Goal: Task Accomplishment & Management: Complete application form

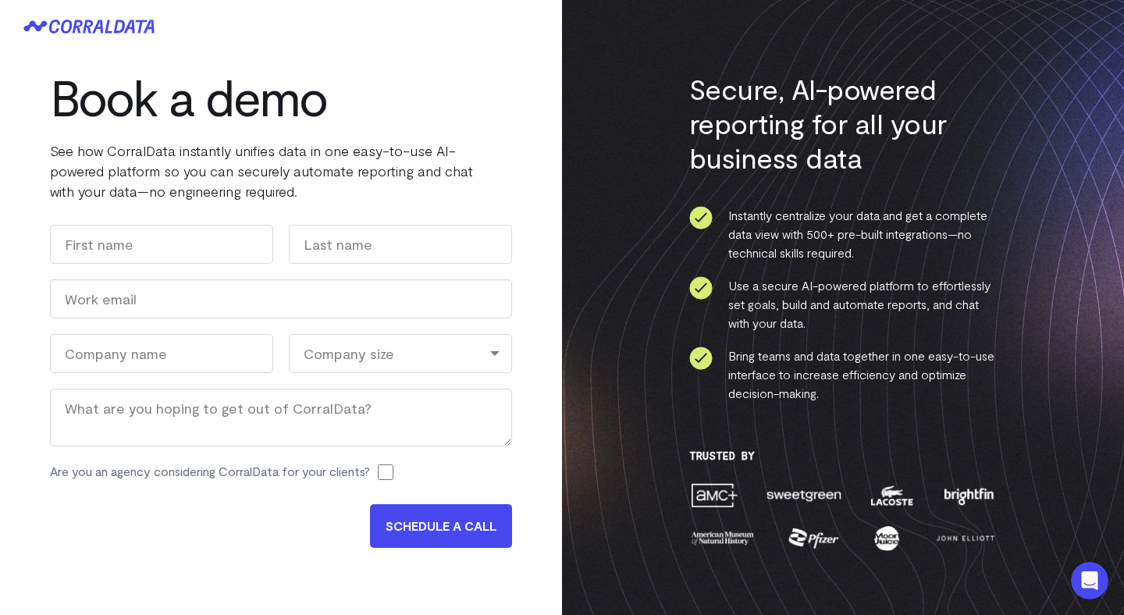
click at [511, 96] on h1 "Book a demo" at bounding box center [281, 97] width 462 height 56
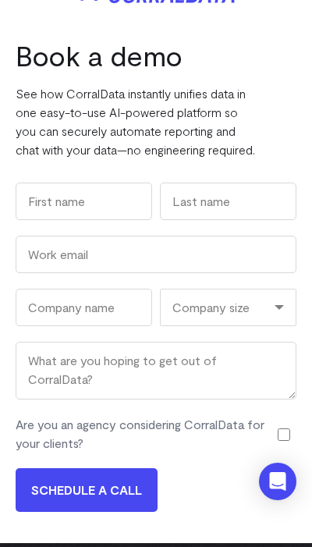
scroll to position [37, 0]
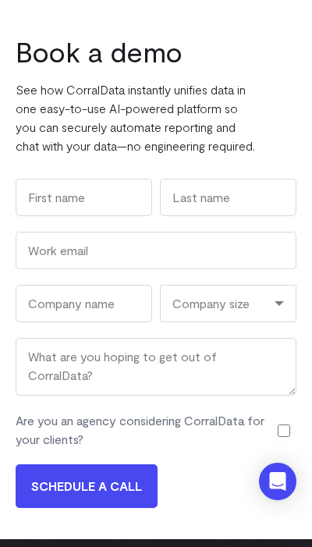
click at [108, 502] on input "SCHEDULE A CALL" at bounding box center [87, 486] width 142 height 44
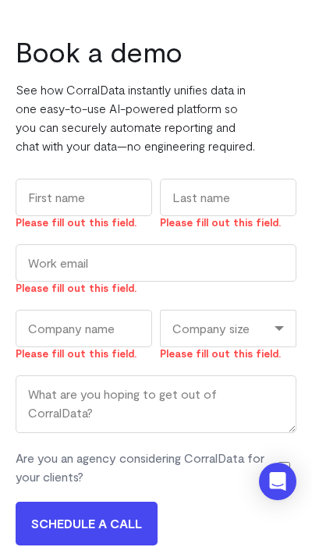
click at [108, 486] on label "Are you an agency considering CorralData for your clients?" at bounding box center [143, 467] width 254 height 37
click at [278, 476] on input "Are you an agency considering CorralData for your clients?" at bounding box center [284, 468] width 12 height 16
checkbox input "true"
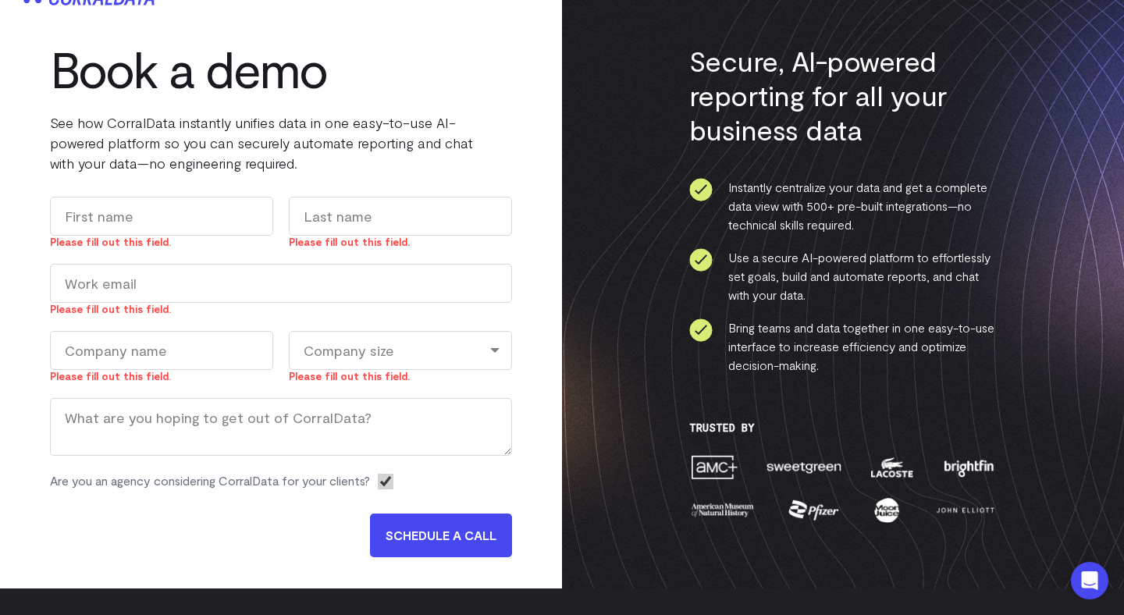
scroll to position [0, 0]
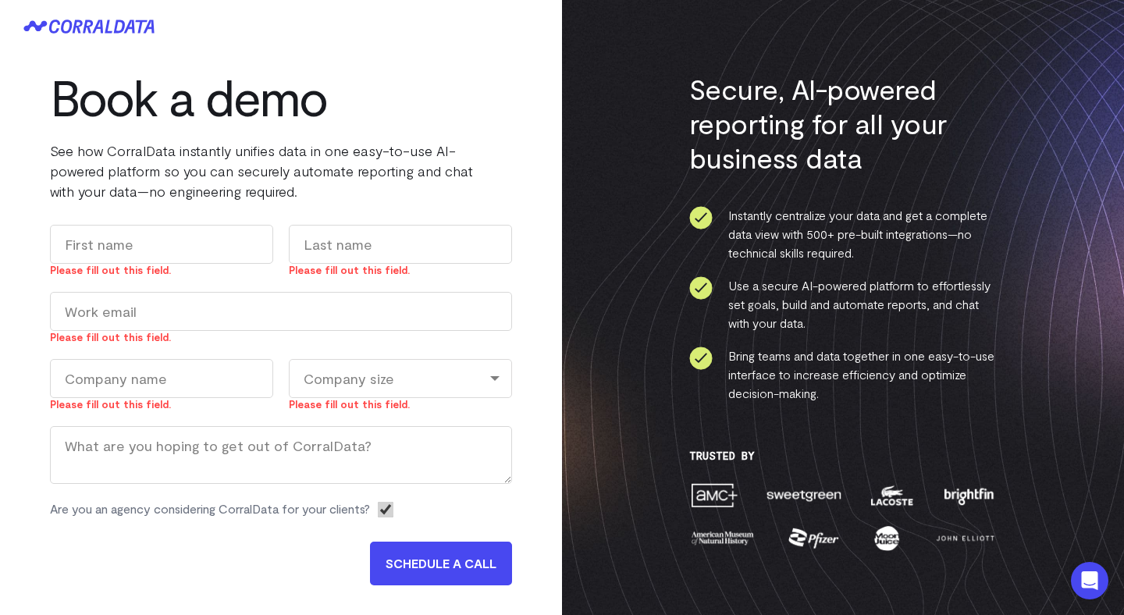
click at [445, 559] on input "SCHEDULE A CALL" at bounding box center [441, 563] width 142 height 44
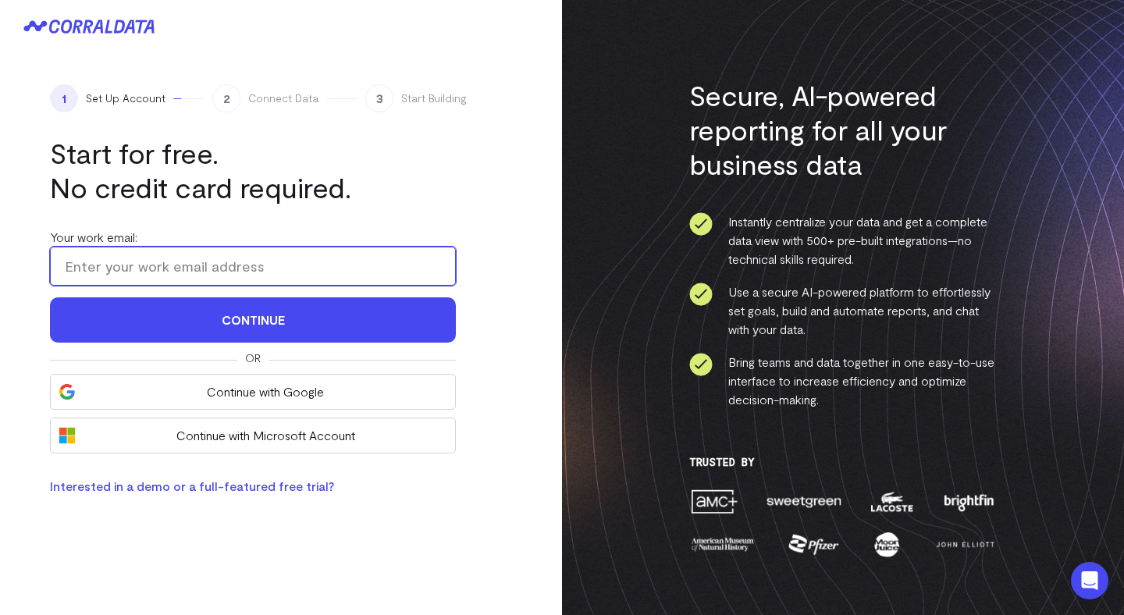
click at [399, 276] on input "Your work email:" at bounding box center [253, 266] width 406 height 39
paste input "testedeumjumento@yopmail.com"
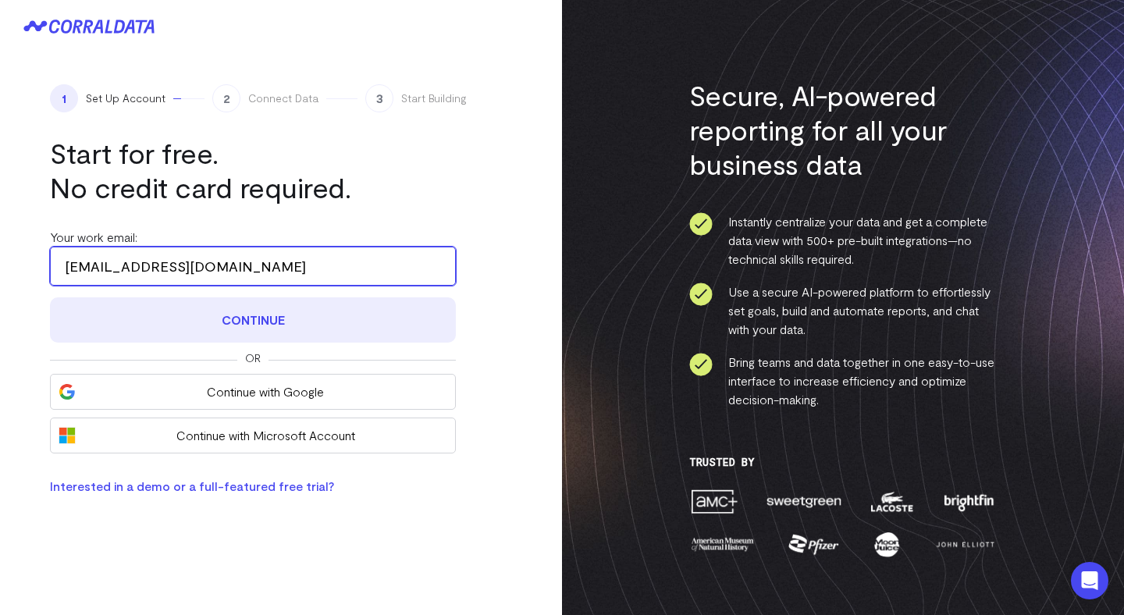
type input "testedeumjumento@yopmail.com"
click at [347, 324] on button "Continue" at bounding box center [253, 319] width 406 height 45
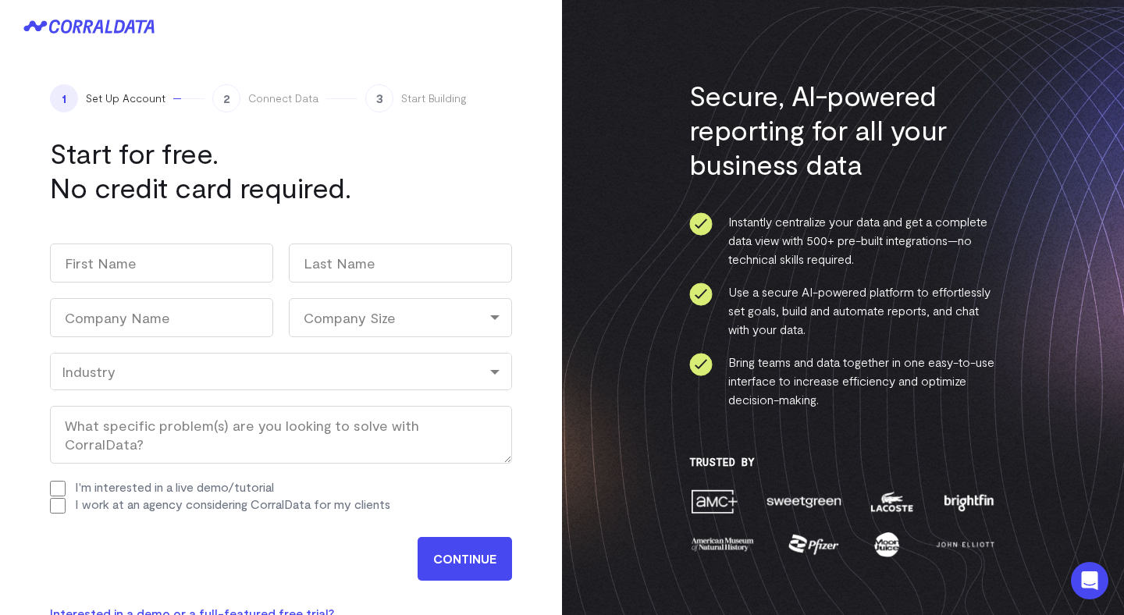
click at [466, 549] on input "CONTINUE" at bounding box center [464, 559] width 94 height 44
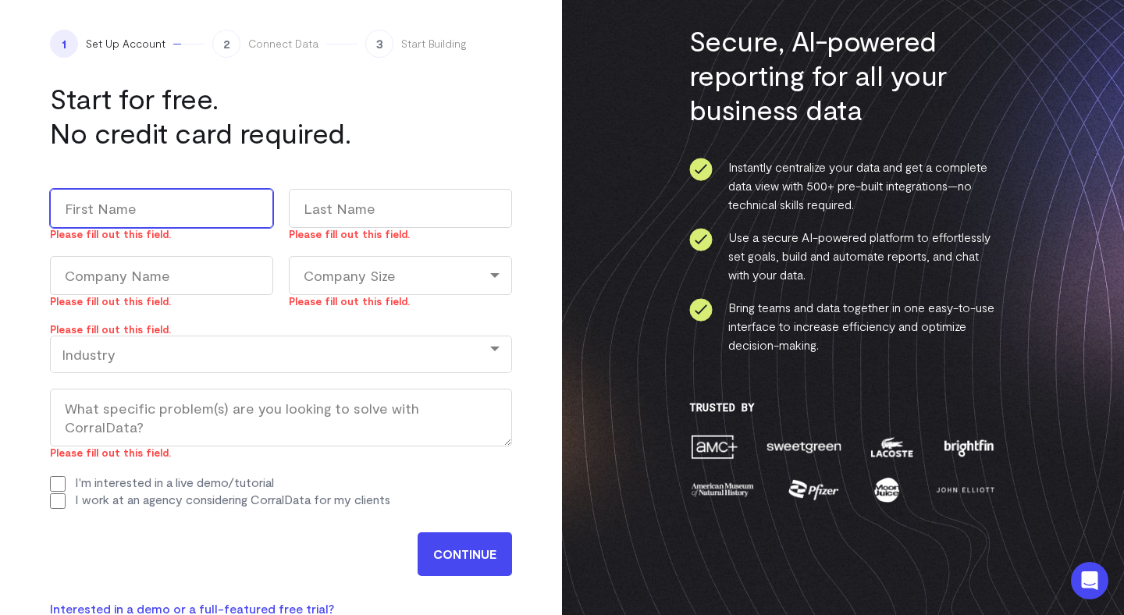
scroll to position [55, 0]
click at [402, 269] on div "Company Size" at bounding box center [400, 274] width 223 height 39
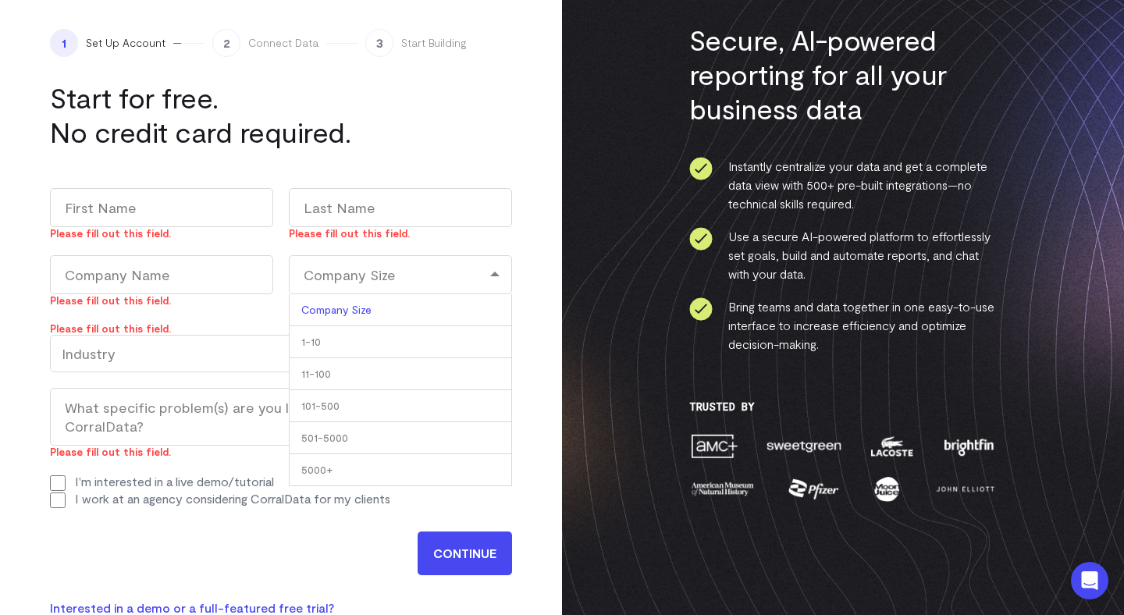
drag, startPoint x: 375, startPoint y: 391, endPoint x: 386, endPoint y: 335, distance: 57.2
click at [386, 335] on ul "Company Size 1-10 11-100 101-500 501-5000 5000+" at bounding box center [400, 390] width 223 height 192
click at [409, 277] on div "Company Size1-1011-100101-500501-50005000+" at bounding box center [400, 274] width 223 height 39
drag, startPoint x: 375, startPoint y: 424, endPoint x: 377, endPoint y: 361, distance: 62.5
click at [377, 361] on ul "Company Size 1-10 11-100 101-500 501-5000 5000+" at bounding box center [400, 390] width 223 height 192
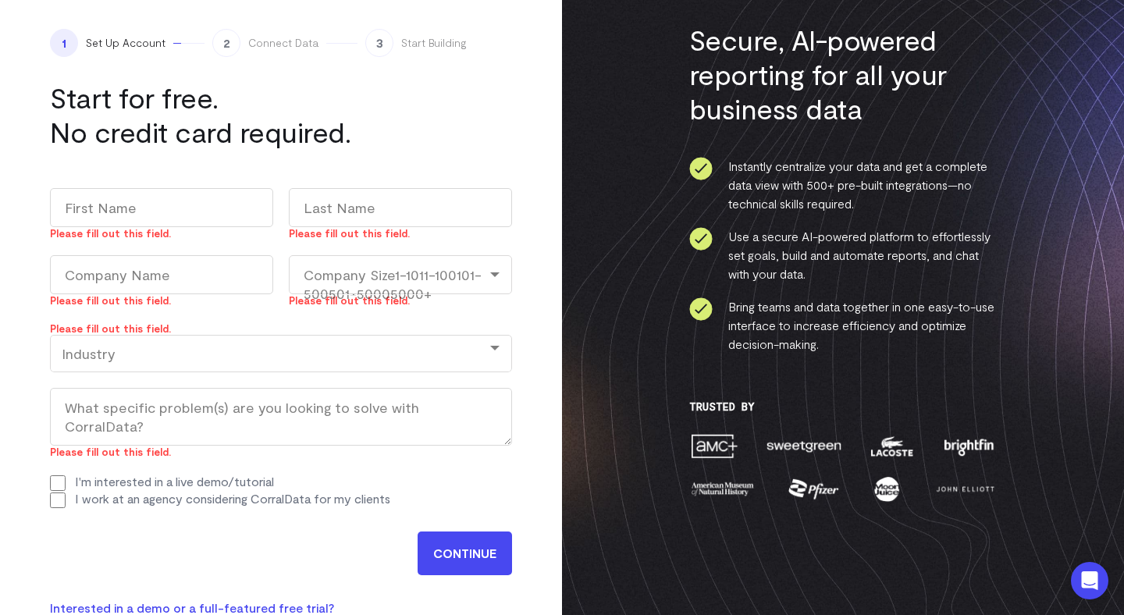
click at [421, 281] on div "Company Size1-1011-100101-500501-50005000+" at bounding box center [400, 274] width 223 height 39
drag, startPoint x: 382, startPoint y: 318, endPoint x: 379, endPoint y: 408, distance: 89.8
click at [379, 409] on ul "Company Size 1-10 11-100 101-500 501-5000 5000+" at bounding box center [400, 390] width 223 height 192
select select
click at [498, 263] on div "Company Size1-1011-100101-500501-50005000+" at bounding box center [400, 274] width 223 height 39
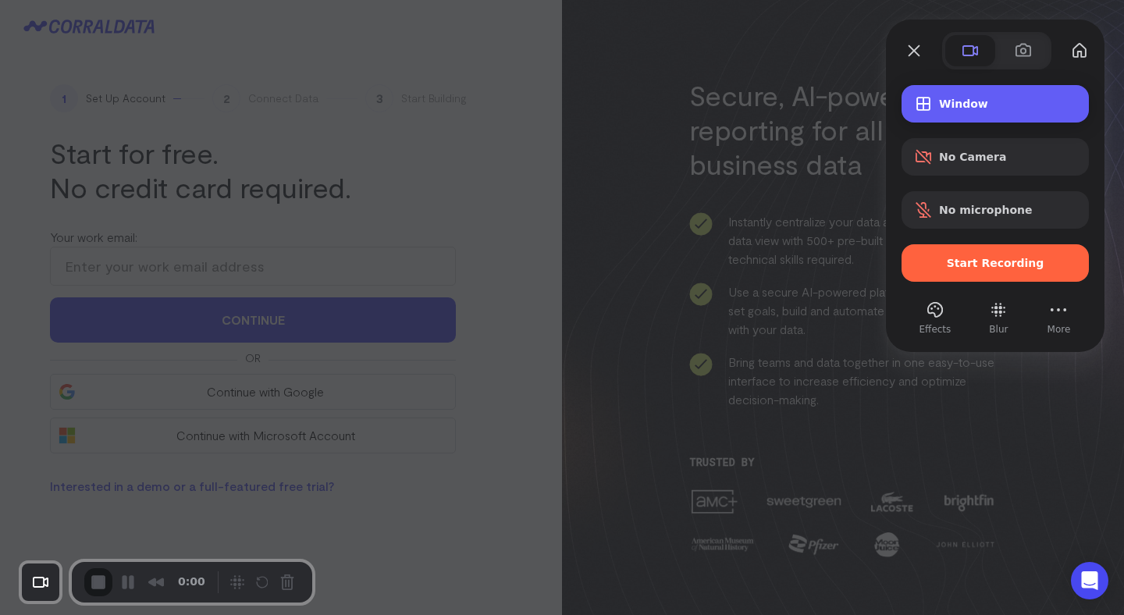
click at [972, 108] on span "Window" at bounding box center [1007, 104] width 137 height 12
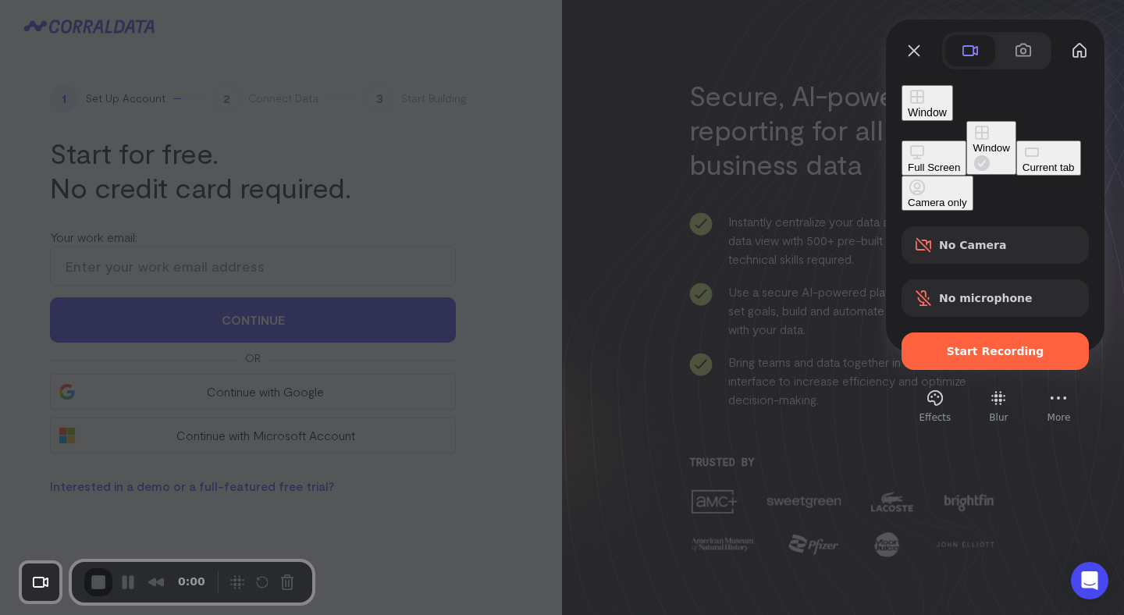
click at [1022, 173] on div "Current tab" at bounding box center [1048, 168] width 52 height 12
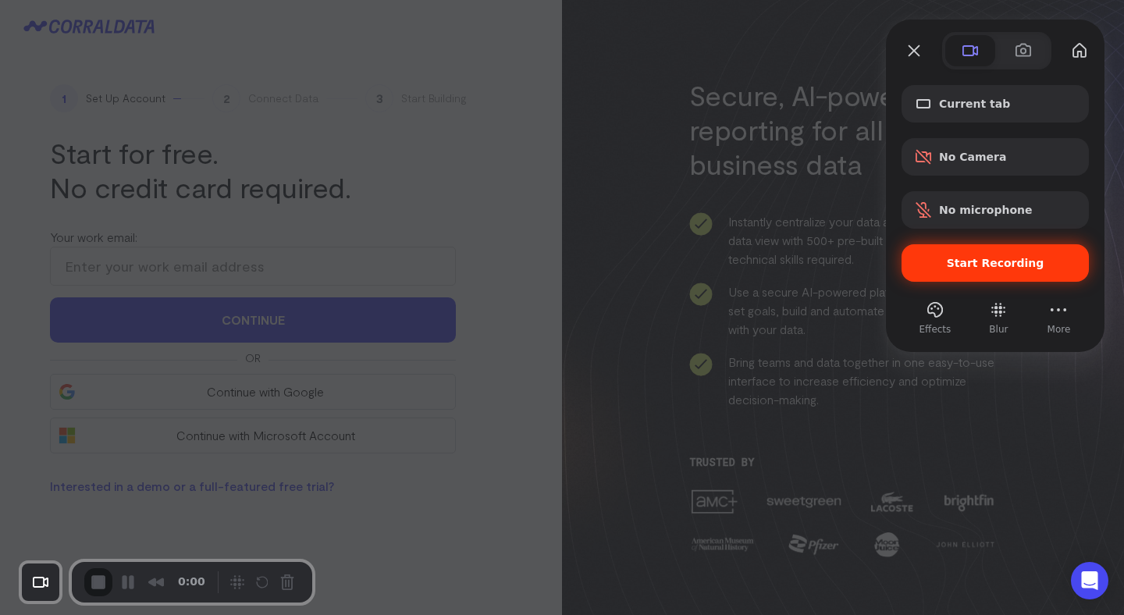
click at [977, 272] on div "Start Recording" at bounding box center [994, 262] width 187 height 37
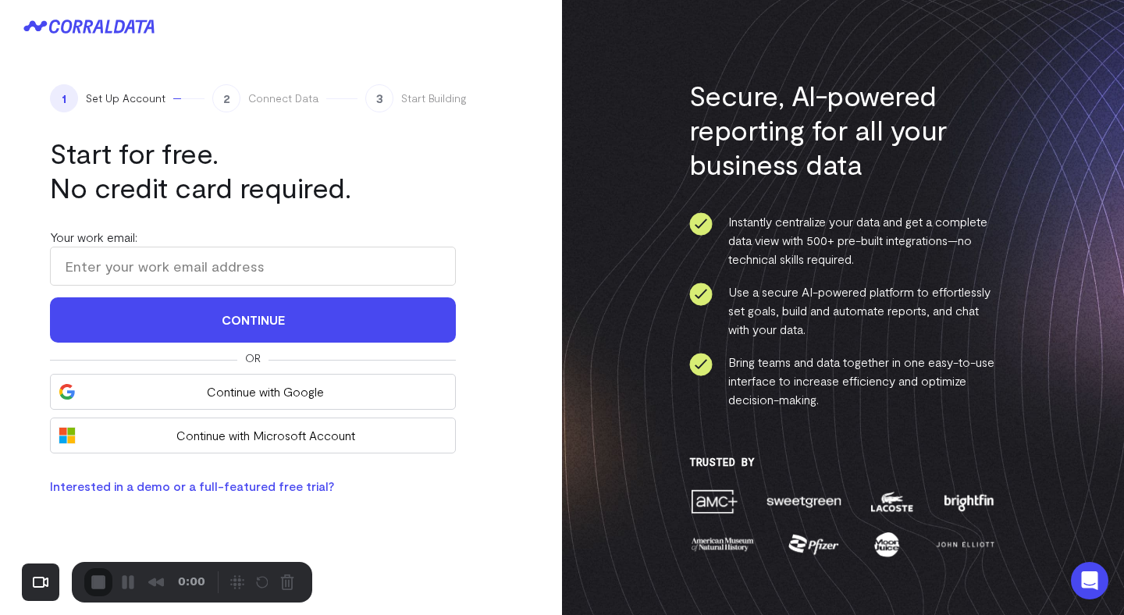
click at [266, 268] on input "Your work email:" at bounding box center [253, 266] width 406 height 39
paste input "testedeumjumento@yopmail.com"
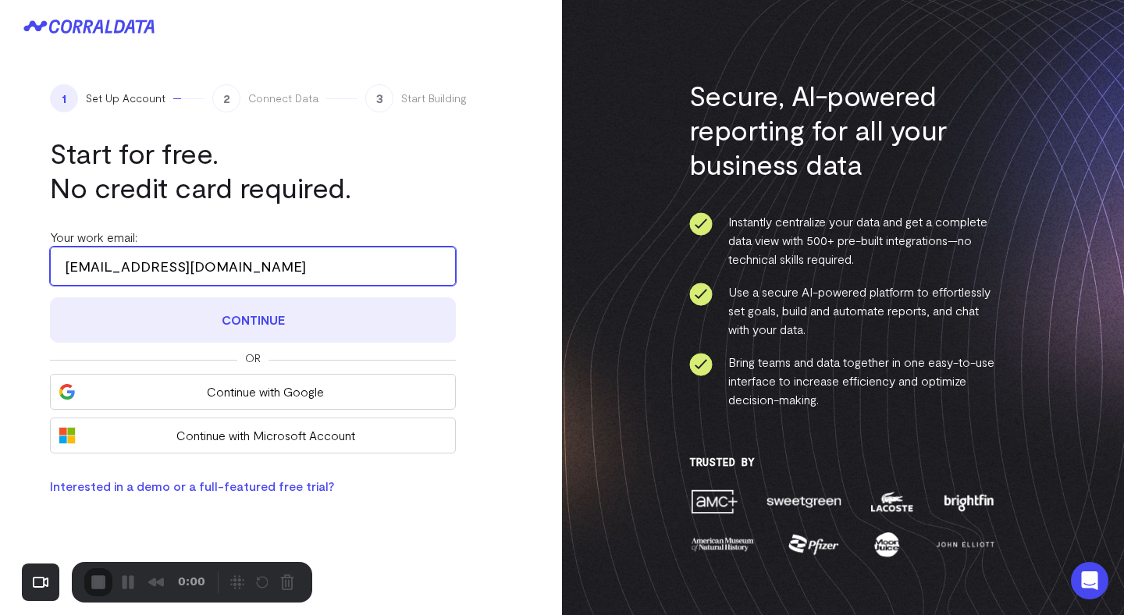
type input "testedeumjumento@yopmail.com"
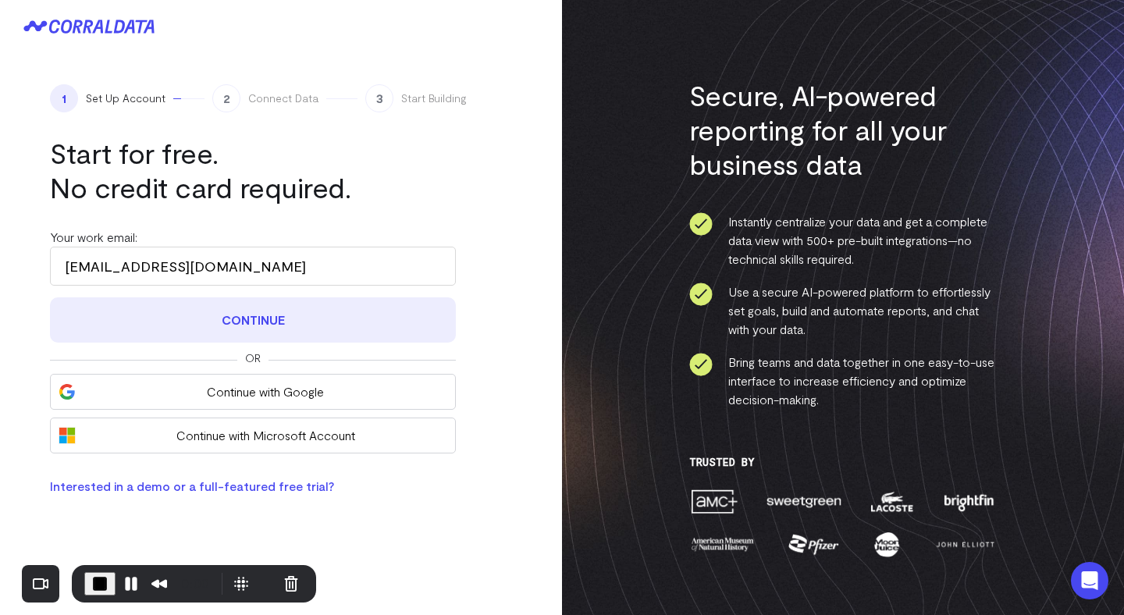
click at [275, 328] on button "Continue" at bounding box center [253, 319] width 406 height 45
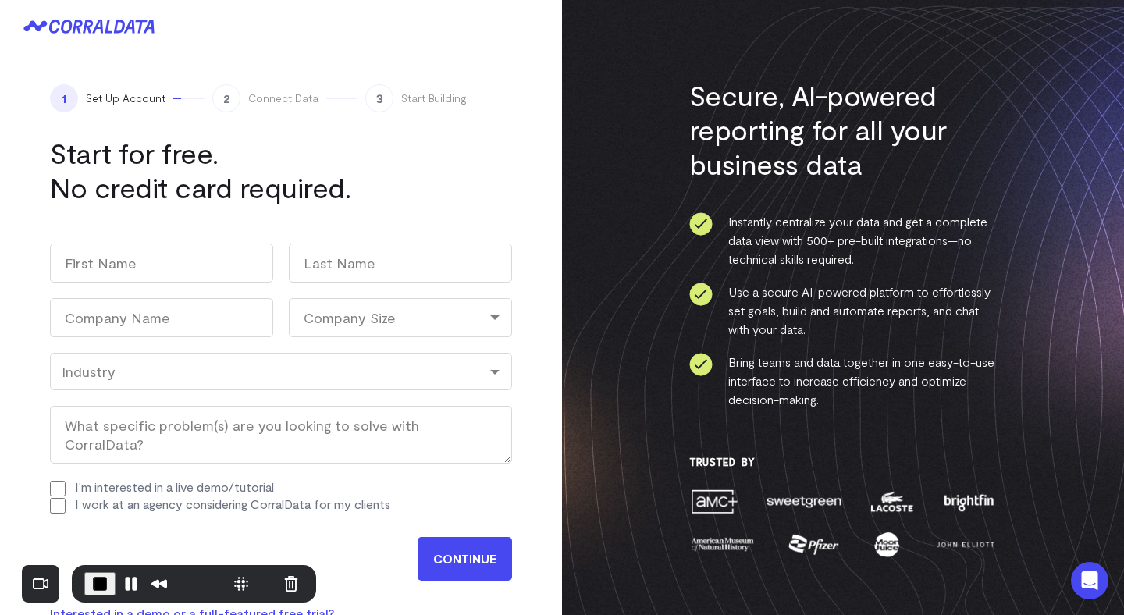
click at [367, 326] on div "Company Size" at bounding box center [400, 317] width 223 height 39
click at [332, 444] on li "101-500" at bounding box center [400, 449] width 223 height 32
select select "101-500"
click at [392, 318] on div "101-500" at bounding box center [400, 317] width 223 height 39
drag, startPoint x: 339, startPoint y: 480, endPoint x: 343, endPoint y: 409, distance: 71.1
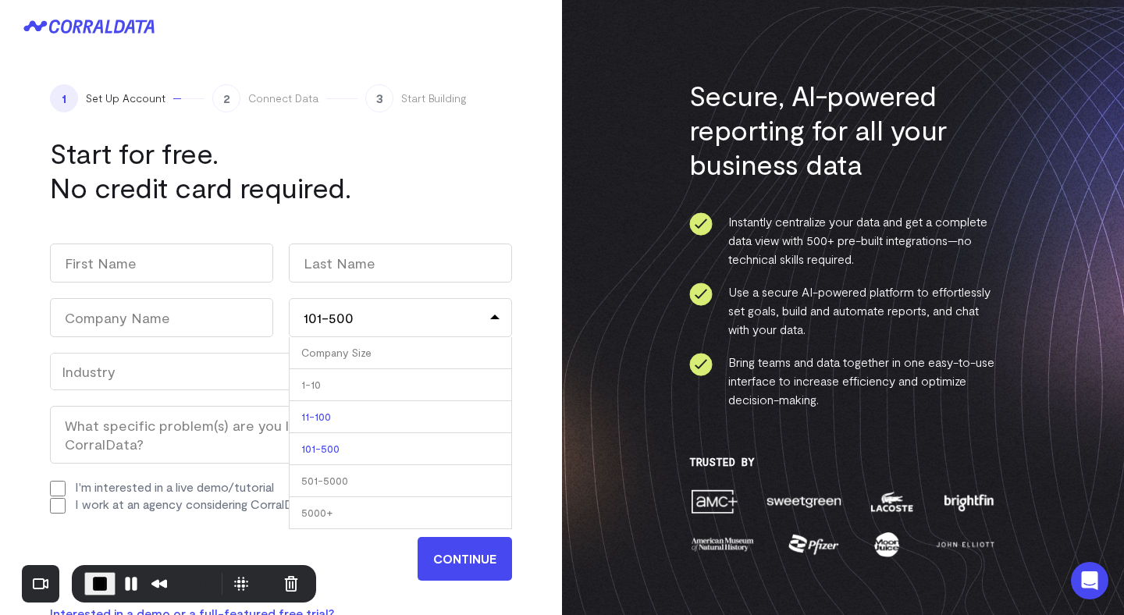
click at [343, 409] on ul "Company Size 1-10 11-100 101-500 501-5000 5000+" at bounding box center [400, 433] width 223 height 192
click at [380, 336] on div "Company Size1-1011-100101-500501-50005000+" at bounding box center [400, 317] width 223 height 39
drag, startPoint x: 317, startPoint y: 392, endPoint x: 318, endPoint y: 481, distance: 89.7
click at [318, 482] on ul "Company Size 1-10 11-100 101-500 501-5000 5000+" at bounding box center [400, 433] width 223 height 192
click at [420, 317] on div "Company Size1-1011-100101-500501-50005000+" at bounding box center [400, 317] width 223 height 39
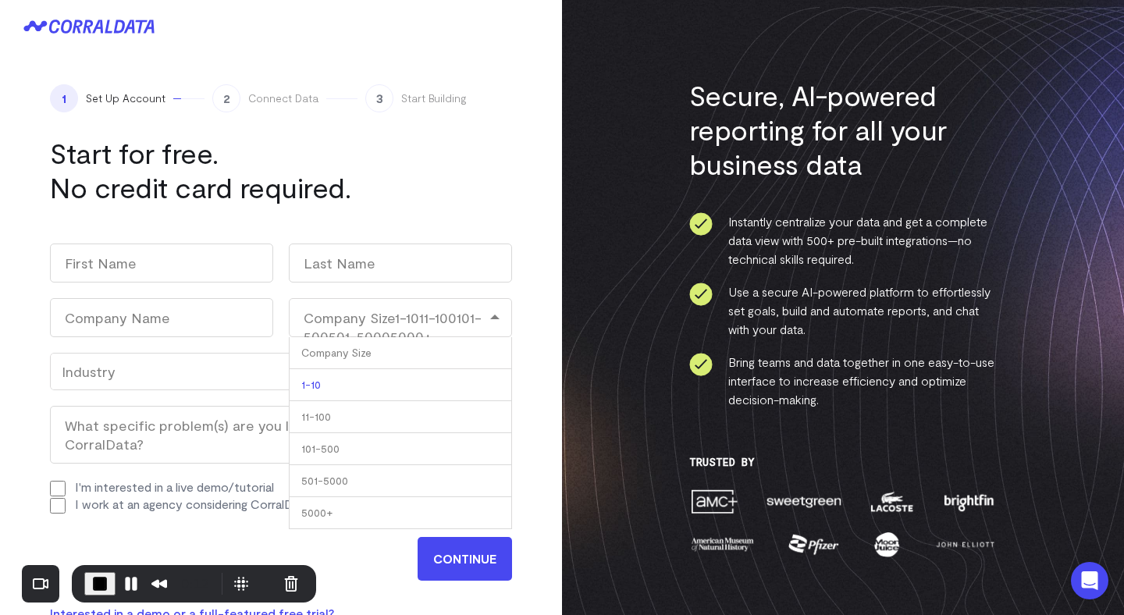
drag, startPoint x: 325, startPoint y: 508, endPoint x: 321, endPoint y: 372, distance: 135.8
click at [321, 372] on ul "Company Size 1-10 11-100 101-500 501-5000 5000+" at bounding box center [400, 433] width 223 height 192
select select
click at [98, 583] on span "End Recording" at bounding box center [100, 583] width 19 height 19
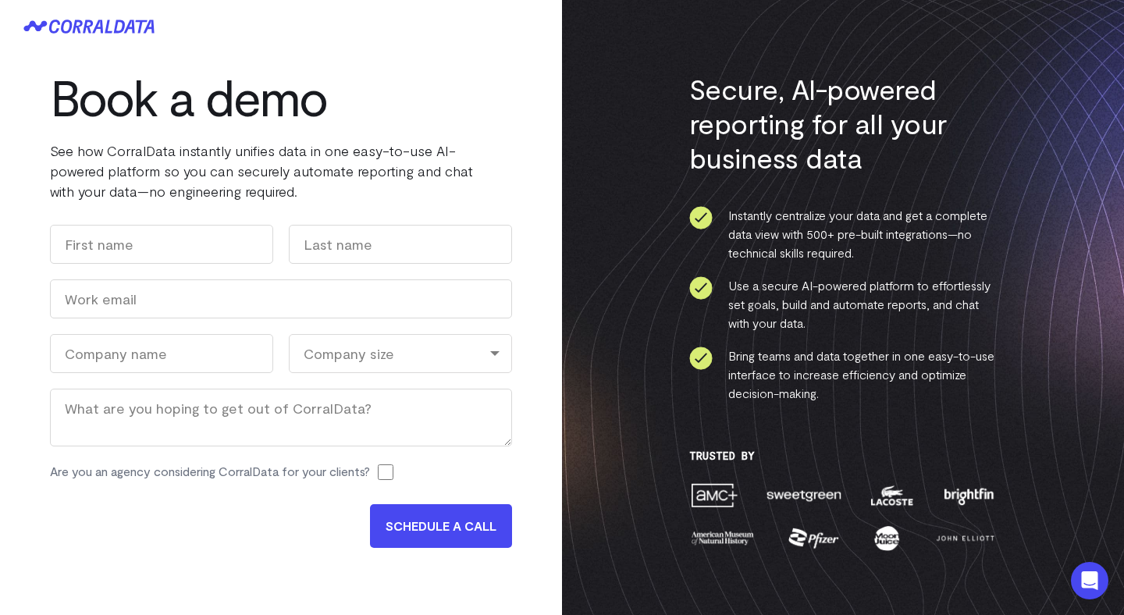
click at [402, 353] on div "Company size" at bounding box center [400, 353] width 223 height 39
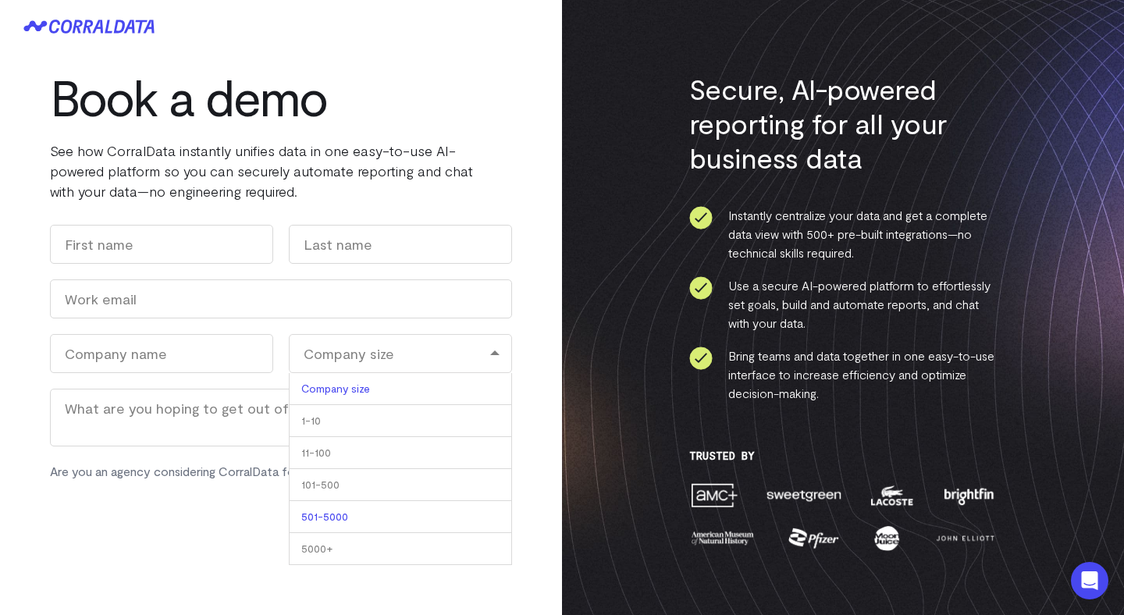
drag, startPoint x: 373, startPoint y: 425, endPoint x: 361, endPoint y: 523, distance: 98.2
click at [361, 523] on ul "Company size 1-10 11-100 101-500 501-5000 5000+" at bounding box center [400, 469] width 223 height 192
select select
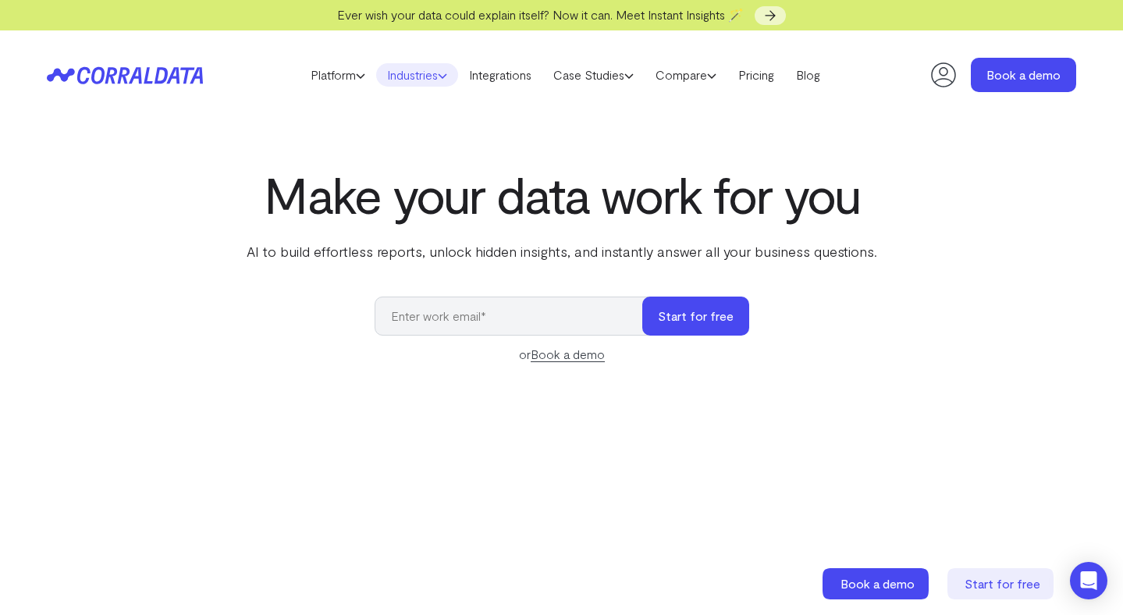
click at [442, 77] on use at bounding box center [442, 76] width 8 height 4
